Goal: Transaction & Acquisition: Purchase product/service

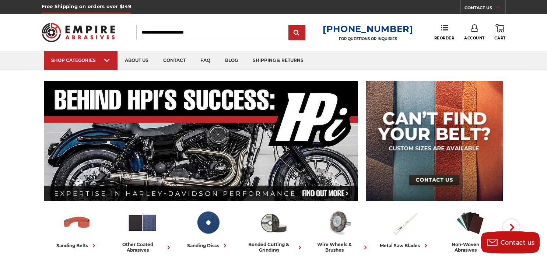
click at [472, 28] on icon at bounding box center [473, 27] width 7 height 7
click at [246, 35] on input "Search" at bounding box center [212, 32] width 152 height 15
click at [217, 38] on input "Search" at bounding box center [212, 32] width 152 height 15
paste input "**********"
type input "**********"
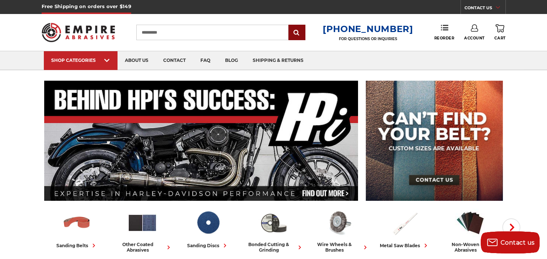
click at [300, 38] on input "submit" at bounding box center [296, 32] width 15 height 15
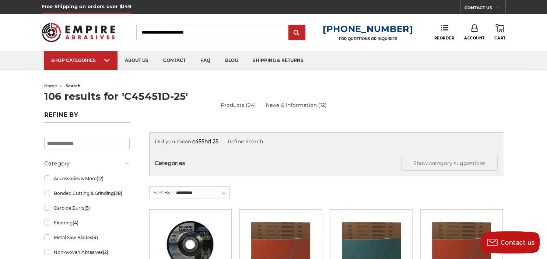
scroll to position [121, 0]
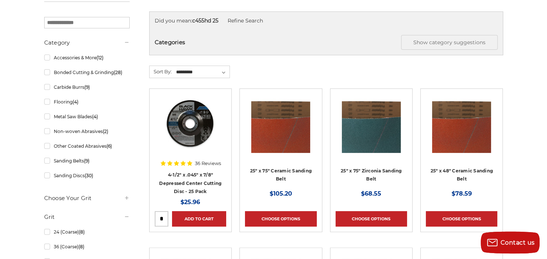
click at [162, 213] on input "tel" at bounding box center [161, 218] width 13 height 15
click at [163, 219] on input "tel" at bounding box center [161, 218] width 13 height 15
type input "**"
click at [197, 220] on link "Add to Cart" at bounding box center [199, 218] width 54 height 15
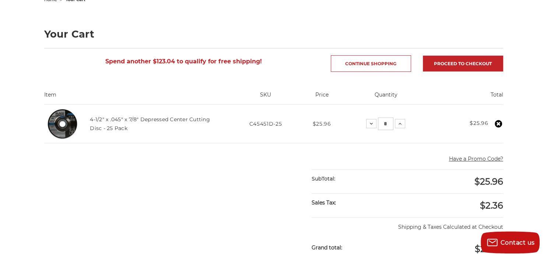
scroll to position [86, 0]
click at [391, 124] on input "*" at bounding box center [385, 124] width 15 height 13
type input "**"
click at [397, 169] on div "Have a Promo Code? Cancel" at bounding box center [406, 160] width 191 height 18
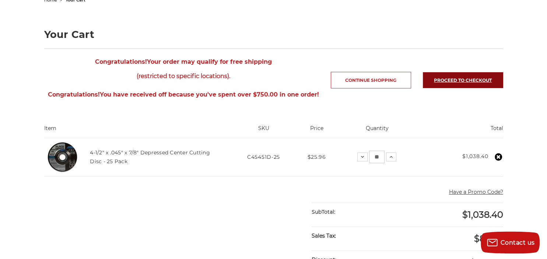
click at [454, 86] on link "Proceed to checkout" at bounding box center [463, 80] width 80 height 16
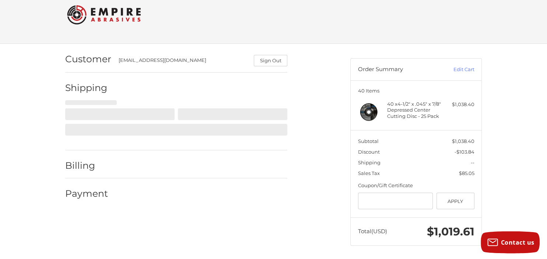
scroll to position [15, 0]
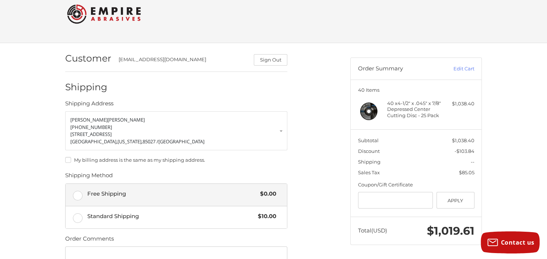
click at [77, 194] on label "Free Shipping $0.00" at bounding box center [176, 195] width 221 height 22
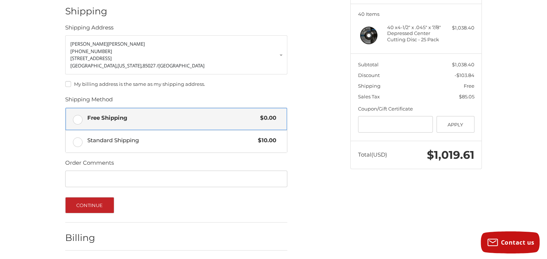
scroll to position [116, 0]
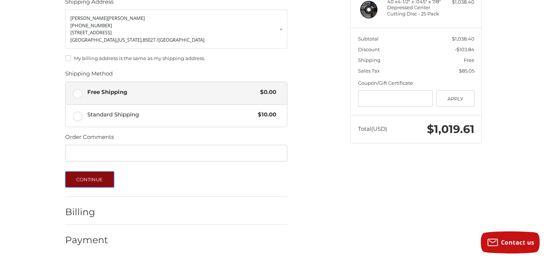
click at [95, 179] on button "Continue" at bounding box center [89, 179] width 49 height 16
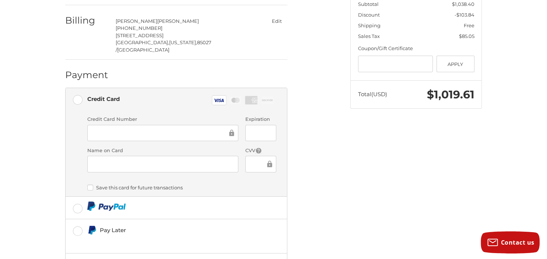
scroll to position [198, 0]
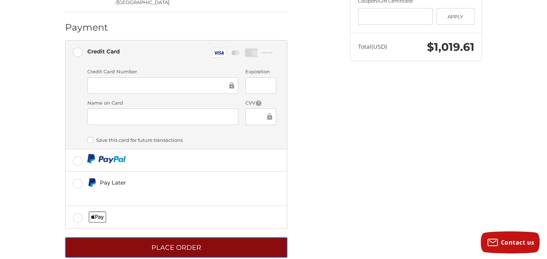
click at [204, 240] on button "Place Order" at bounding box center [176, 247] width 222 height 20
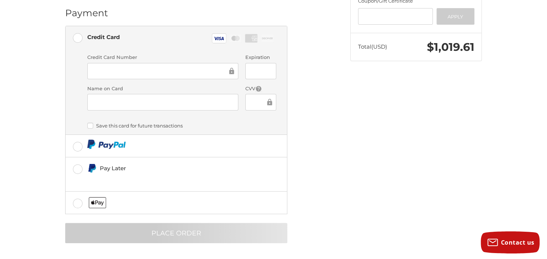
scroll to position [4, 0]
